Goal: Task Accomplishment & Management: Use online tool/utility

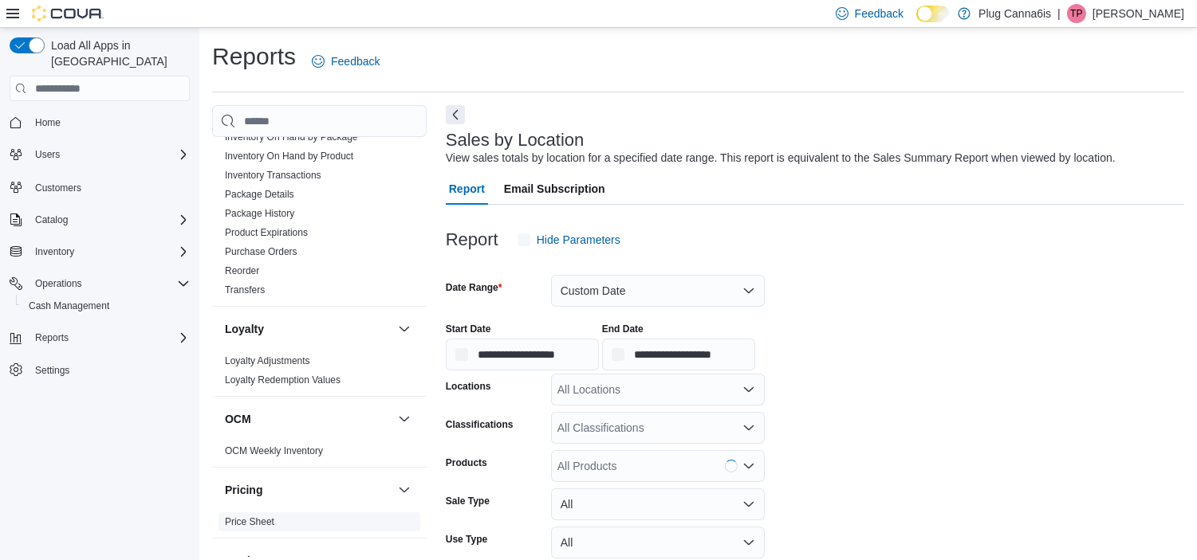
scroll to position [886, 0]
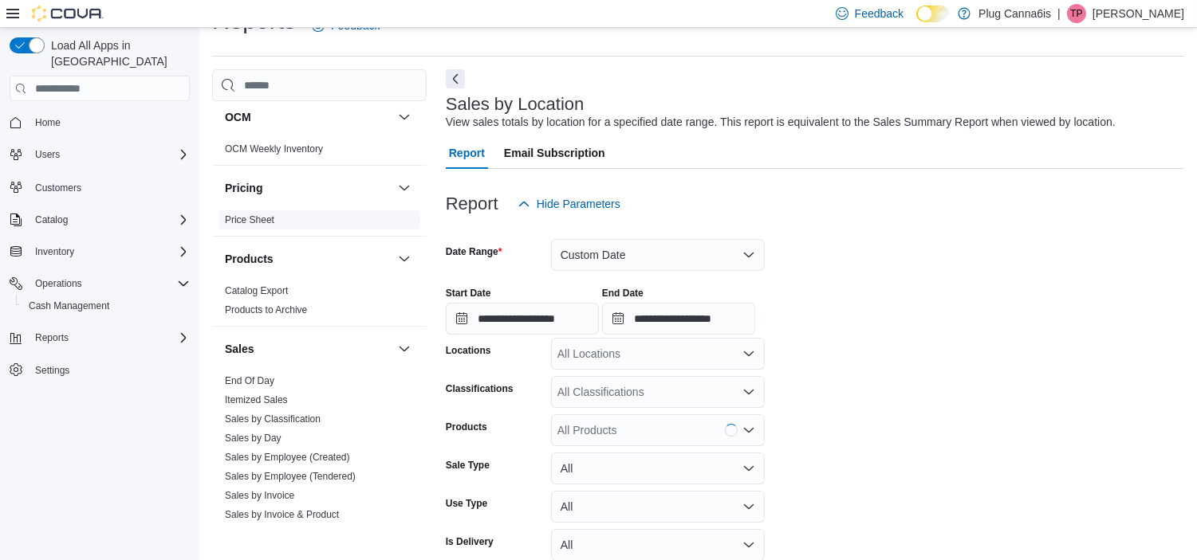
click at [273, 419] on link "Sales by Classification" at bounding box center [273, 419] width 96 height 11
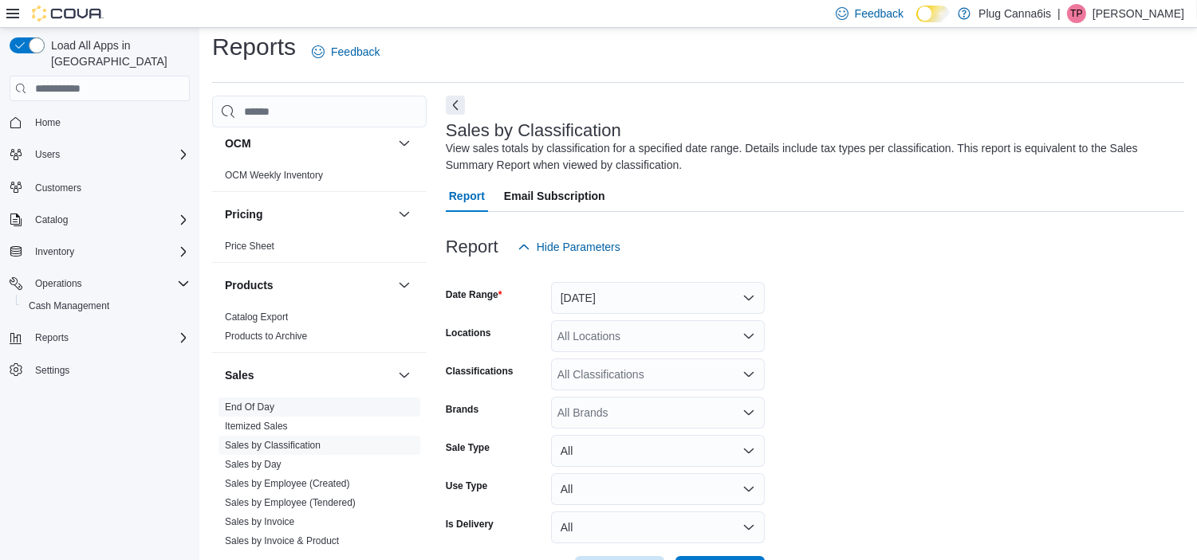
scroll to position [53, 0]
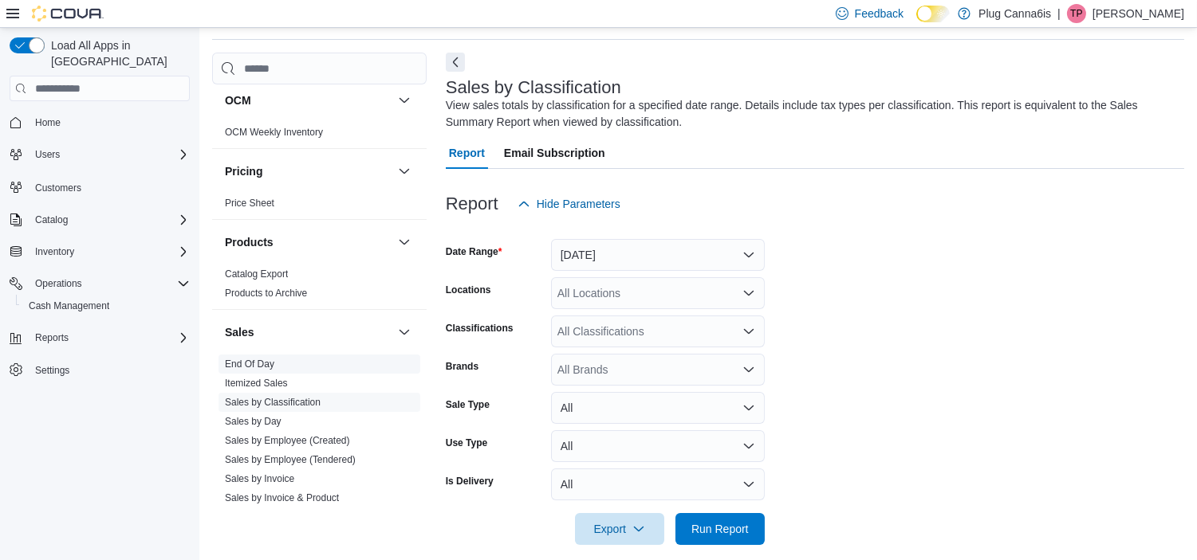
click at [259, 358] on span "End Of Day" at bounding box center [249, 364] width 49 height 13
click at [257, 359] on link "End Of Day" at bounding box center [249, 364] width 49 height 11
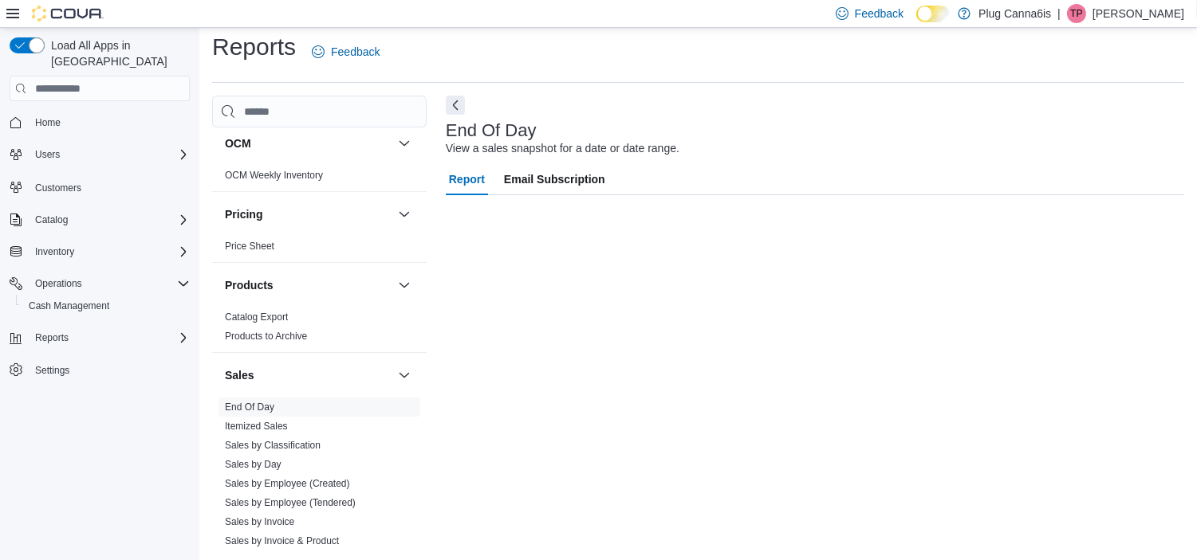
scroll to position [10, 0]
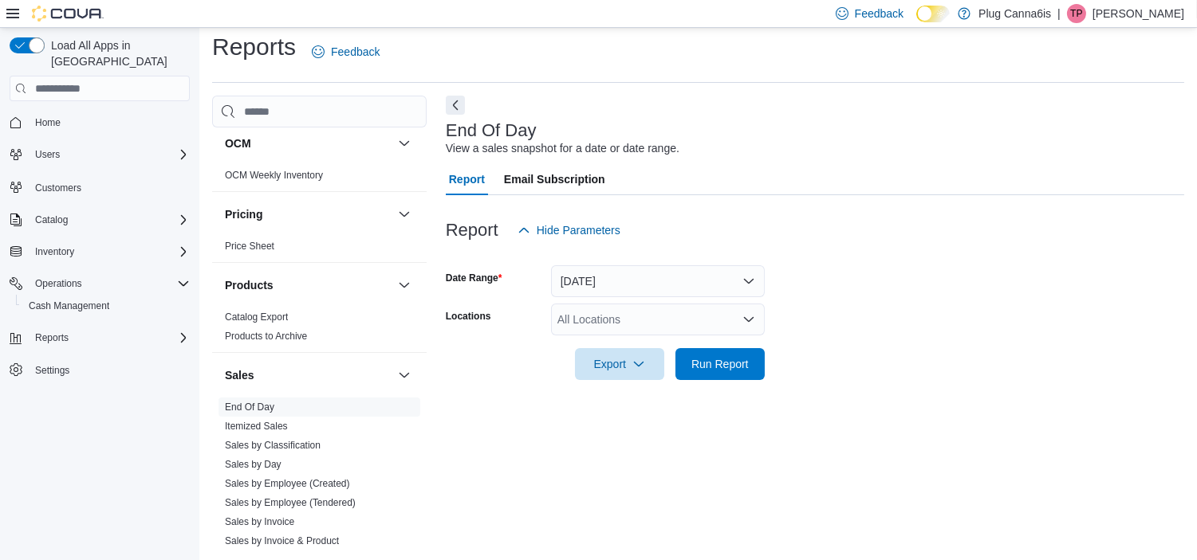
click at [623, 309] on div "All Locations" at bounding box center [658, 320] width 214 height 32
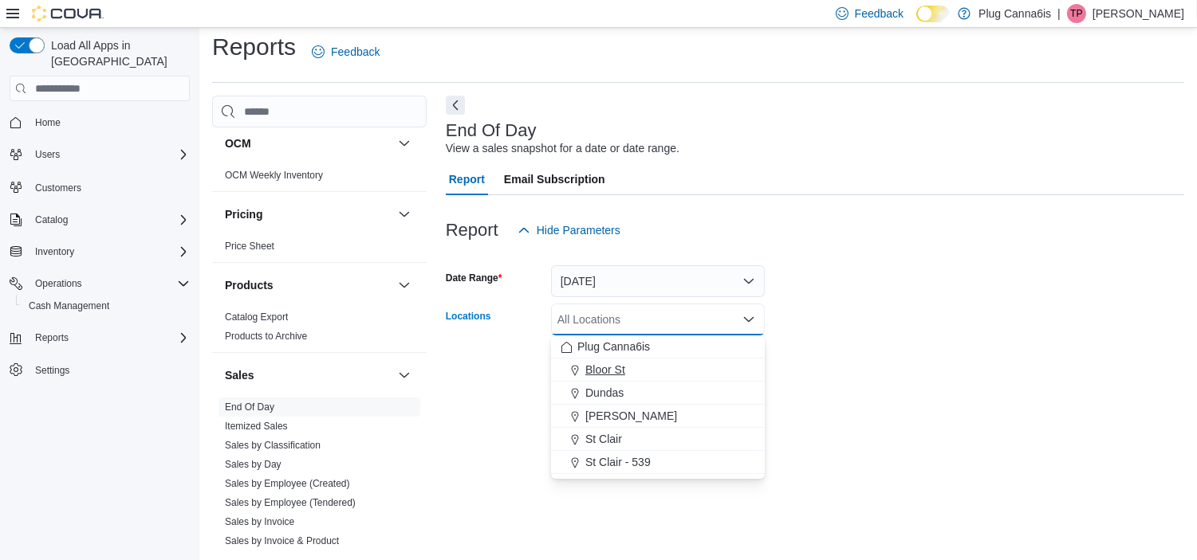
click at [633, 364] on div "Bloor St" at bounding box center [657, 370] width 195 height 16
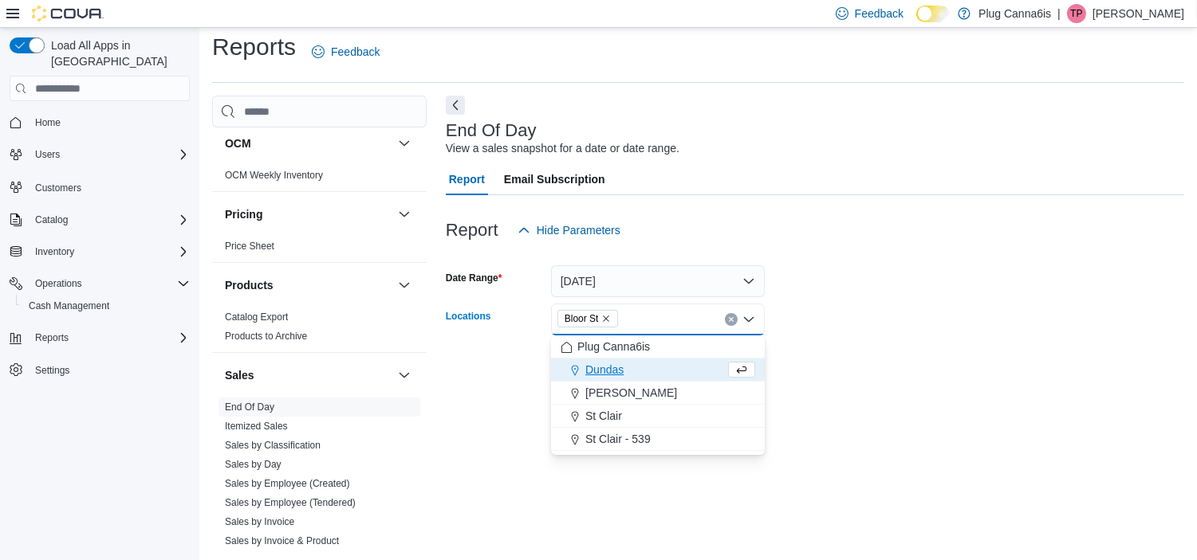
click at [863, 340] on div at bounding box center [815, 342] width 738 height 13
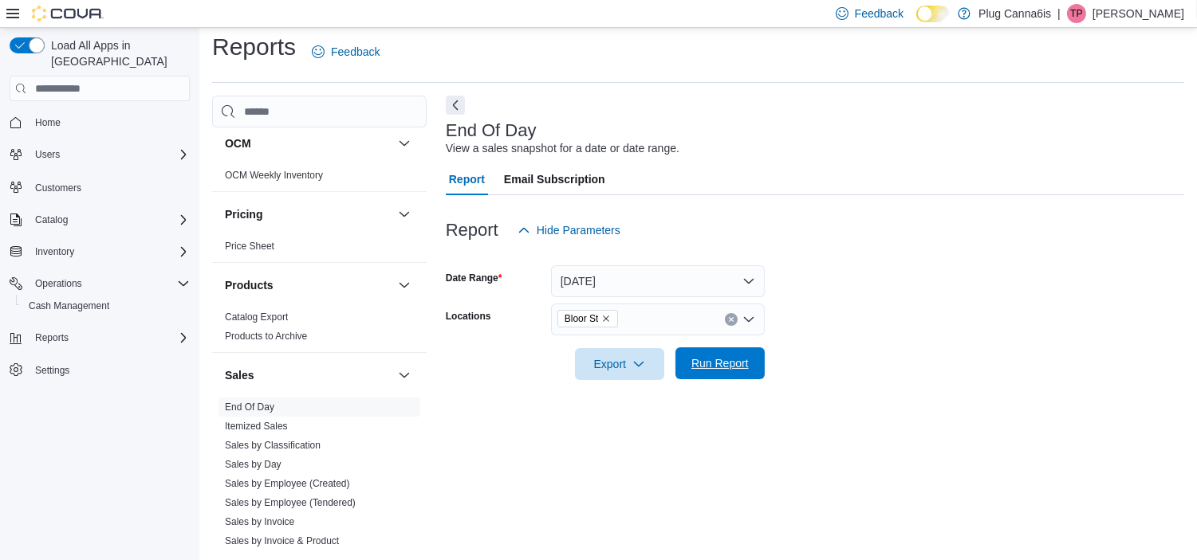
click at [738, 356] on span "Run Report" at bounding box center [719, 364] width 57 height 16
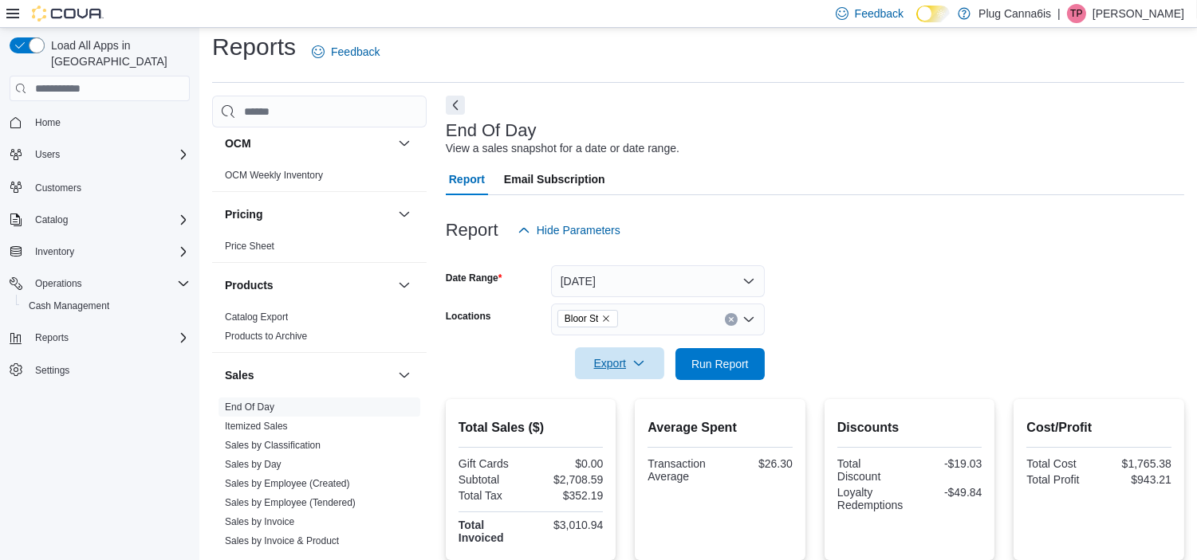
click at [620, 361] on span "Export" at bounding box center [619, 364] width 70 height 32
click at [624, 423] on span "Export to Pdf" at bounding box center [622, 428] width 72 height 13
click at [1126, 16] on p "[PERSON_NAME]" at bounding box center [1138, 13] width 92 height 19
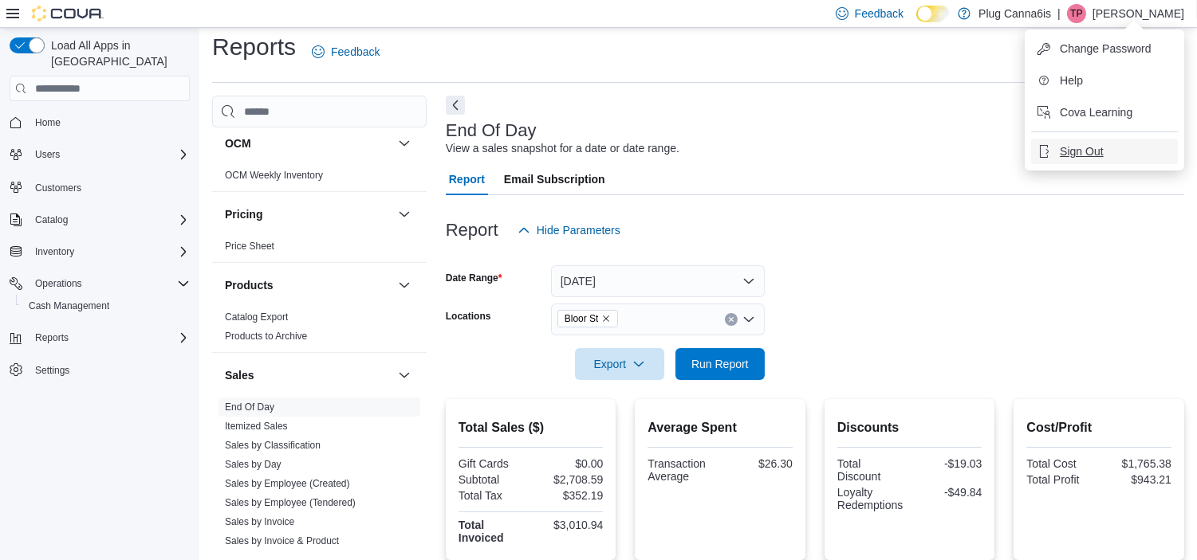
click at [1103, 155] on span "Sign Out" at bounding box center [1080, 151] width 43 height 16
